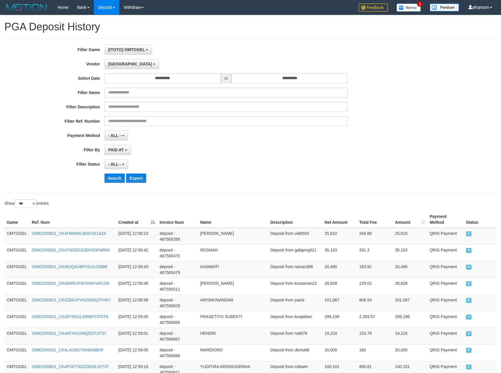
select select "**********"
select select "***"
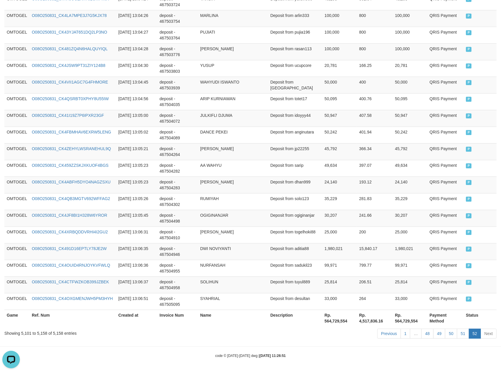
scroll to position [5, 0]
click at [464, 333] on link "51" at bounding box center [463, 333] width 12 height 10
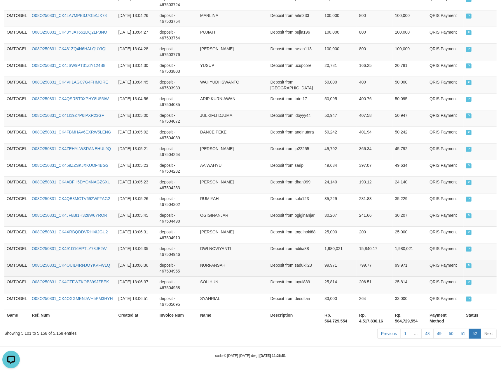
click at [330, 269] on td "99,971" at bounding box center [339, 267] width 35 height 17
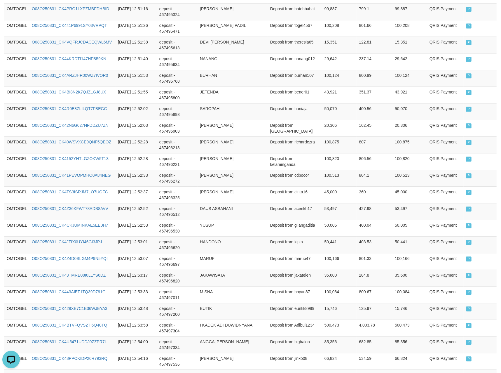
scroll to position [1592, 0]
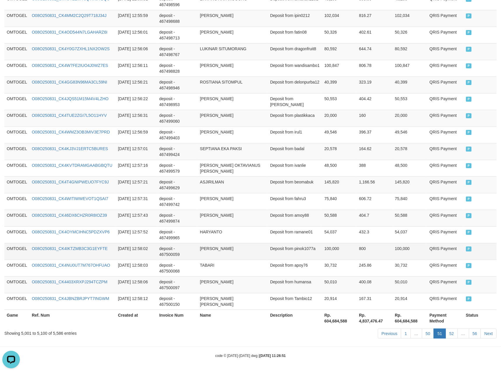
click at [350, 244] on td "100,000" at bounding box center [339, 251] width 35 height 17
click at [316, 148] on td "Deposit from badal" at bounding box center [295, 151] width 54 height 17
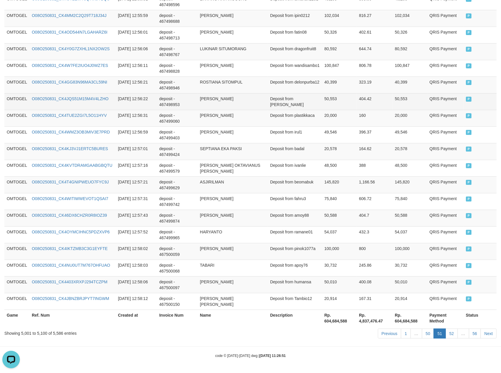
click at [313, 96] on td "Deposit from [PERSON_NAME]" at bounding box center [295, 101] width 54 height 17
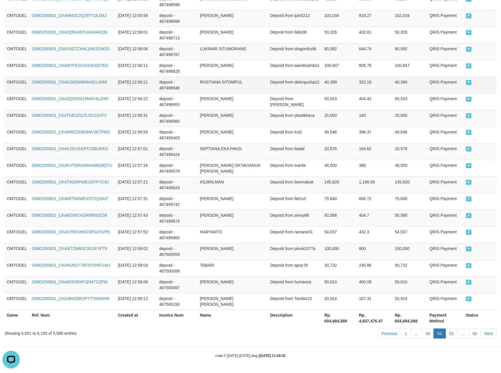
scroll to position [1068, 0]
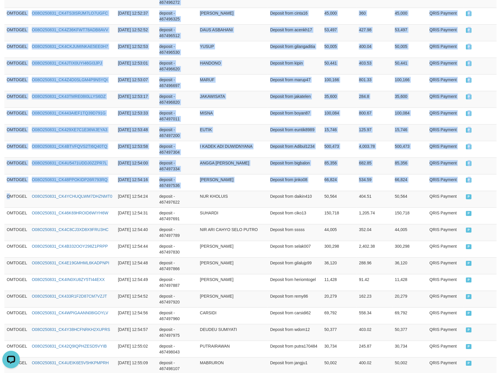
drag, startPoint x: 11, startPoint y: 204, endPoint x: 507, endPoint y: 206, distance: 495.9
copy table "Game Ref. Num Created at Invoice Num Name Description Net Amount Total Fee Amou…"
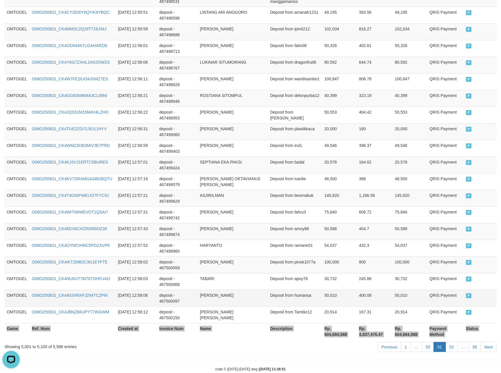
scroll to position [1592, 0]
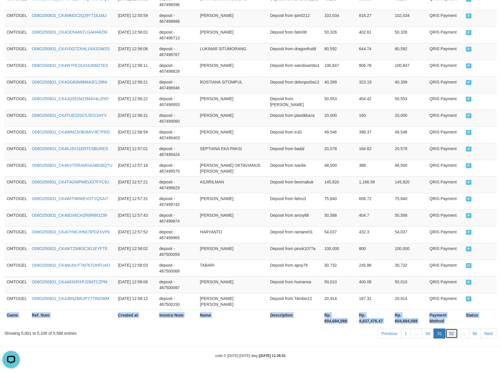
click at [453, 333] on link "52" at bounding box center [451, 333] width 12 height 10
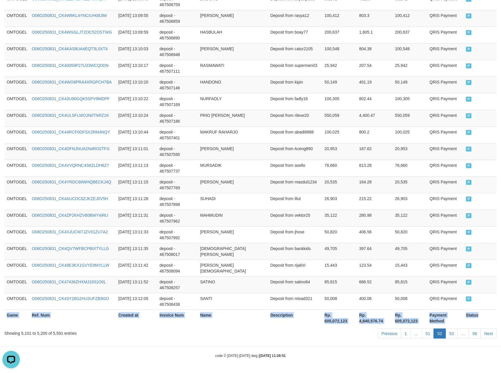
copy table "Game Ref. Num Created at Invoice Num Name Description Net Amount Total Fee Amou…"
click at [450, 336] on link "53" at bounding box center [451, 333] width 12 height 10
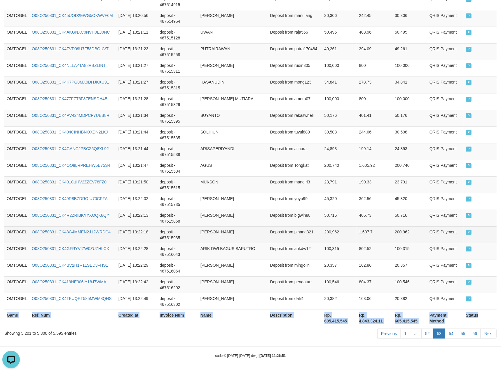
copy table "Game Ref. Num Created at Invoice Num Name Description Net Amount Total Fee Amou…"
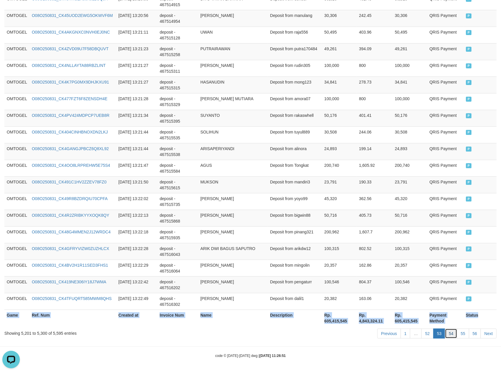
click at [447, 331] on link "54" at bounding box center [451, 333] width 12 height 10
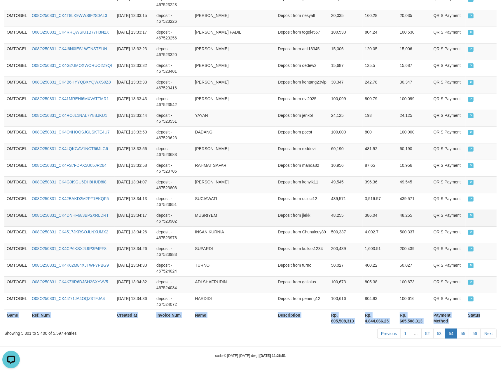
copy table "Game Ref. Num Created at Invoice Num Name Description Net Amount Total Fee Amou…"
click at [463, 333] on link "55" at bounding box center [463, 333] width 12 height 10
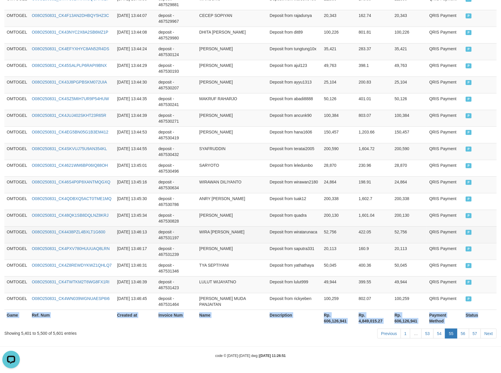
copy table "Game Ref. Num Created at Invoice Num Name Description Net Amount Total Fee Amou…"
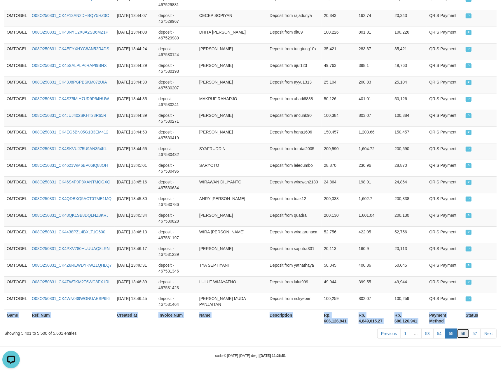
click at [462, 336] on link "56" at bounding box center [463, 333] width 12 height 10
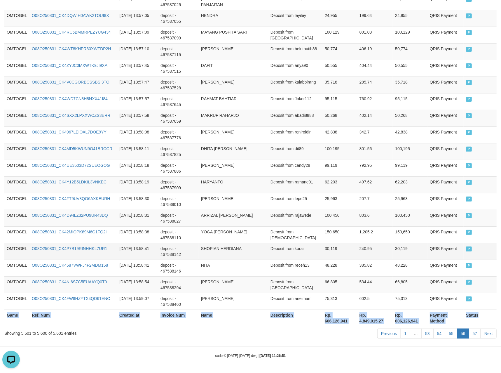
copy table "Game Ref. Num Created at Invoice Num Name Description Net Amount Total Fee Amou…"
click at [472, 336] on link "57" at bounding box center [475, 333] width 12 height 10
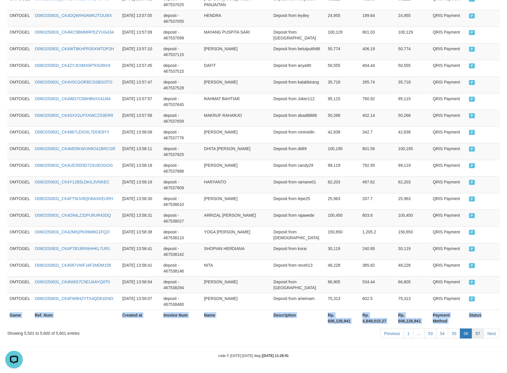
scroll to position [0, 0]
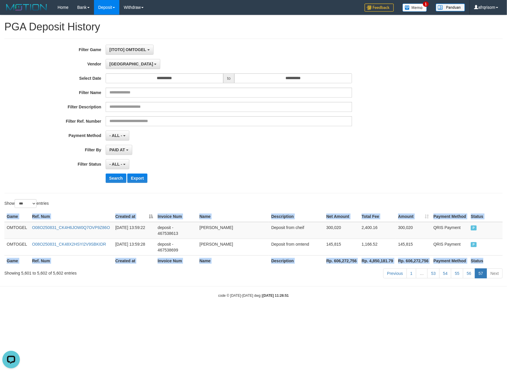
copy table "Game Ref. Num Created at Invoice Num Name Description Net Amount Total Fee Amou…"
